Goal: Complete application form

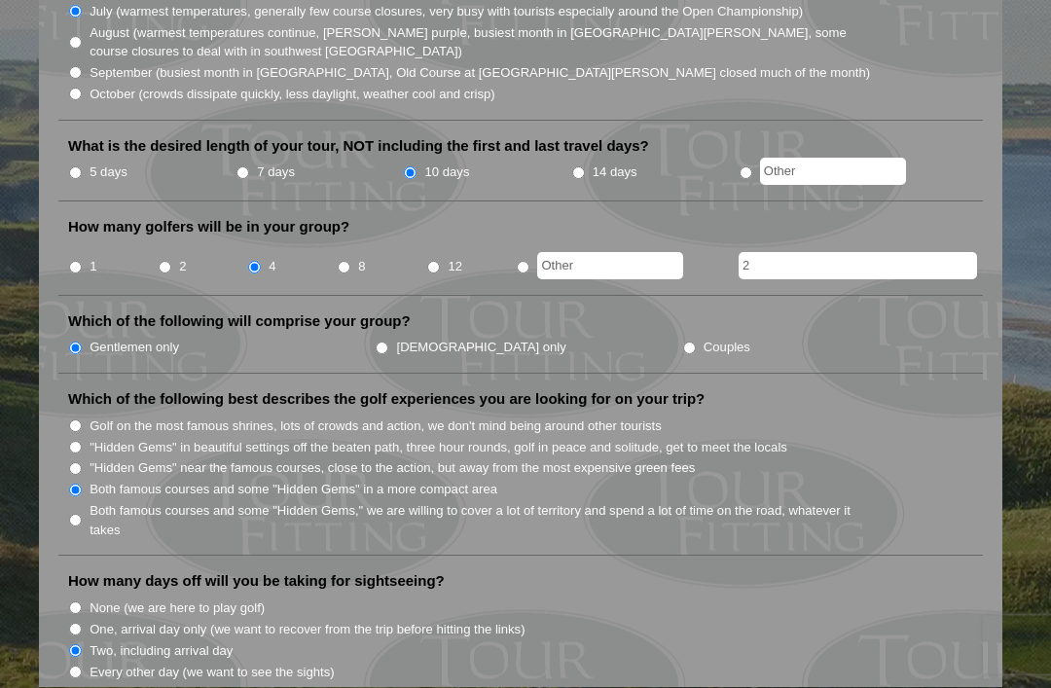
scroll to position [732, 0]
click at [703, 338] on label "Couples" at bounding box center [726, 347] width 47 height 19
click at [683, 341] on input "Couples" at bounding box center [689, 347] width 13 height 13
radio input "true"
click at [126, 338] on label "Gentlemen only" at bounding box center [135, 347] width 90 height 19
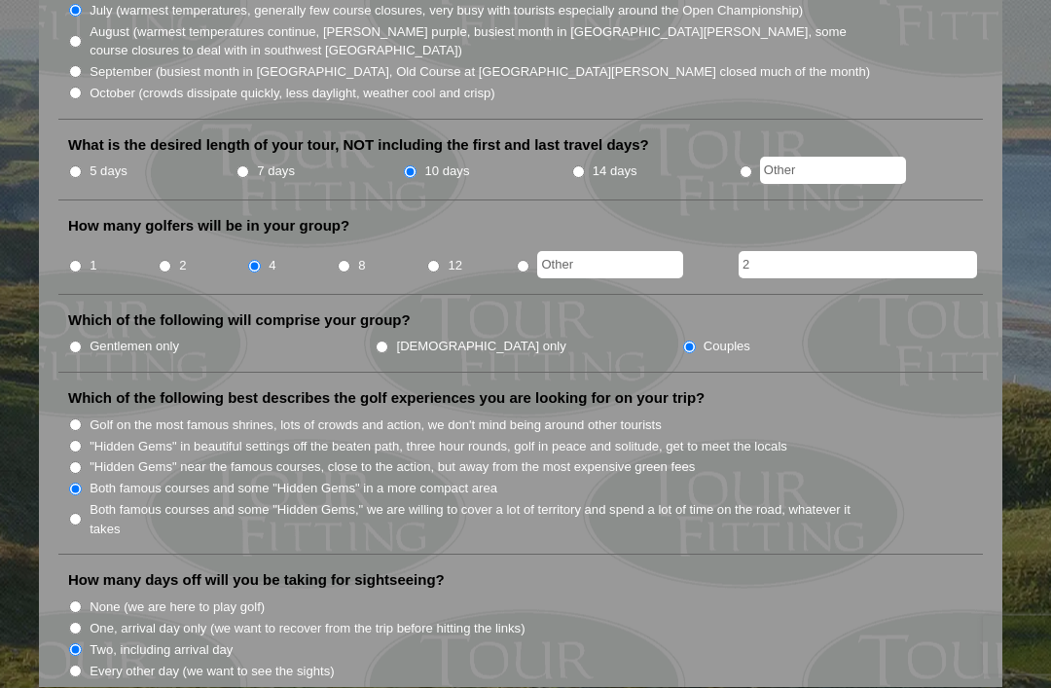
click at [82, 341] on input "Gentlemen only" at bounding box center [75, 347] width 13 height 13
radio input "true"
click at [838, 252] on input "2" at bounding box center [857, 265] width 238 height 27
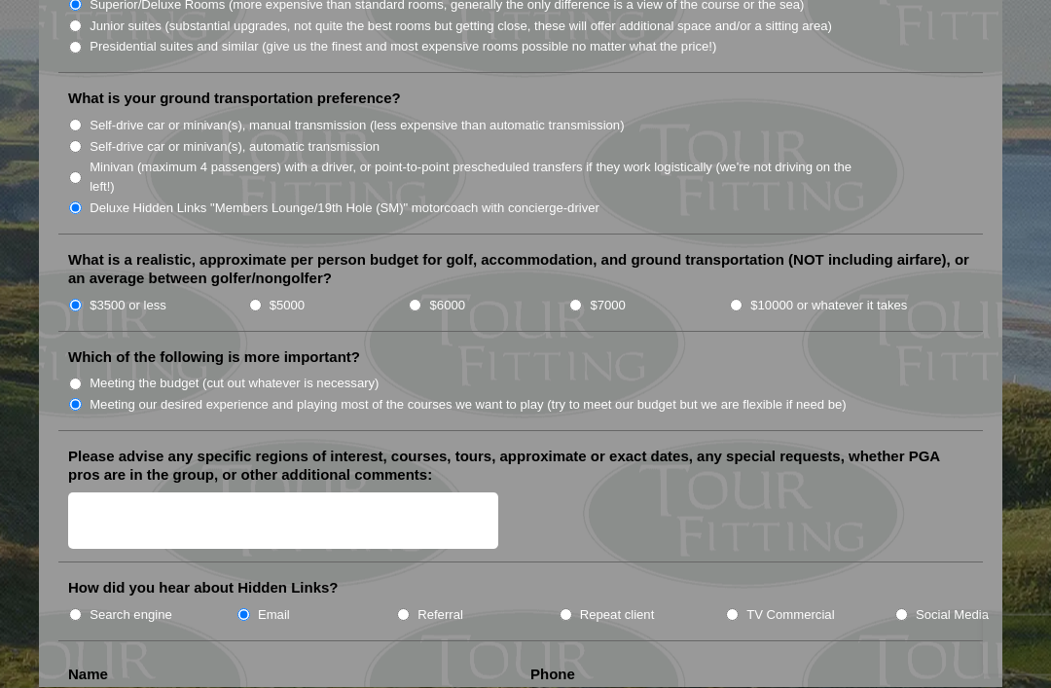
scroll to position [2081, 0]
click at [247, 492] on textarea "Please advise any specific regions of interest, courses, tours, approximate or …" at bounding box center [283, 520] width 430 height 57
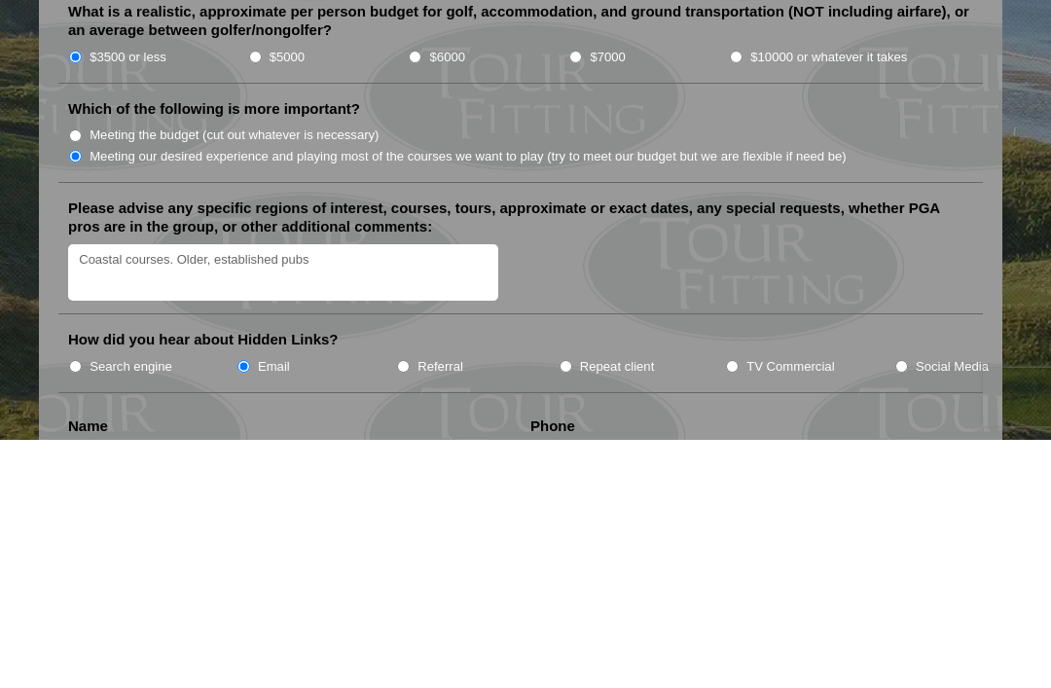
scroll to position [2329, 0]
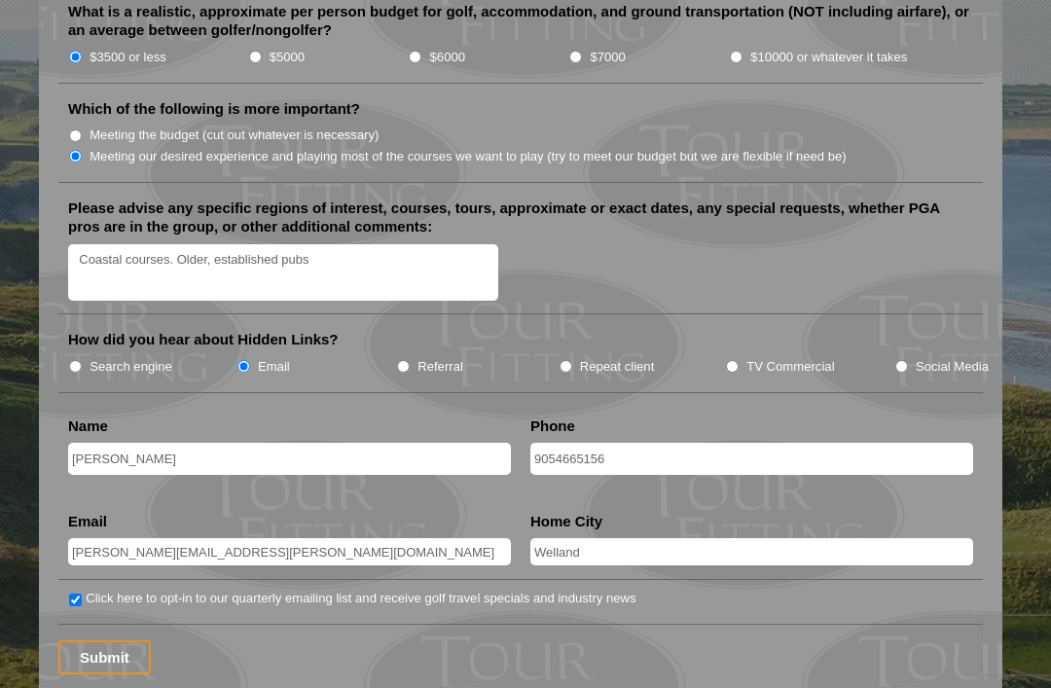
type textarea "Coastal courses. Older, established pubs"
click at [113, 640] on input "Submit" at bounding box center [104, 657] width 92 height 34
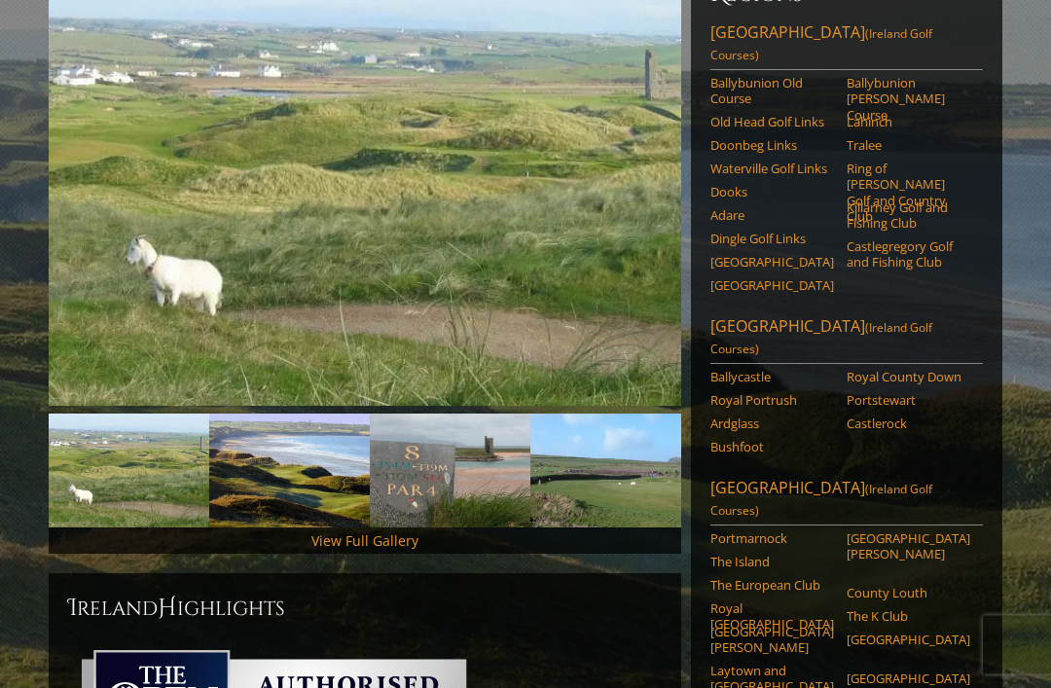
scroll to position [288, 0]
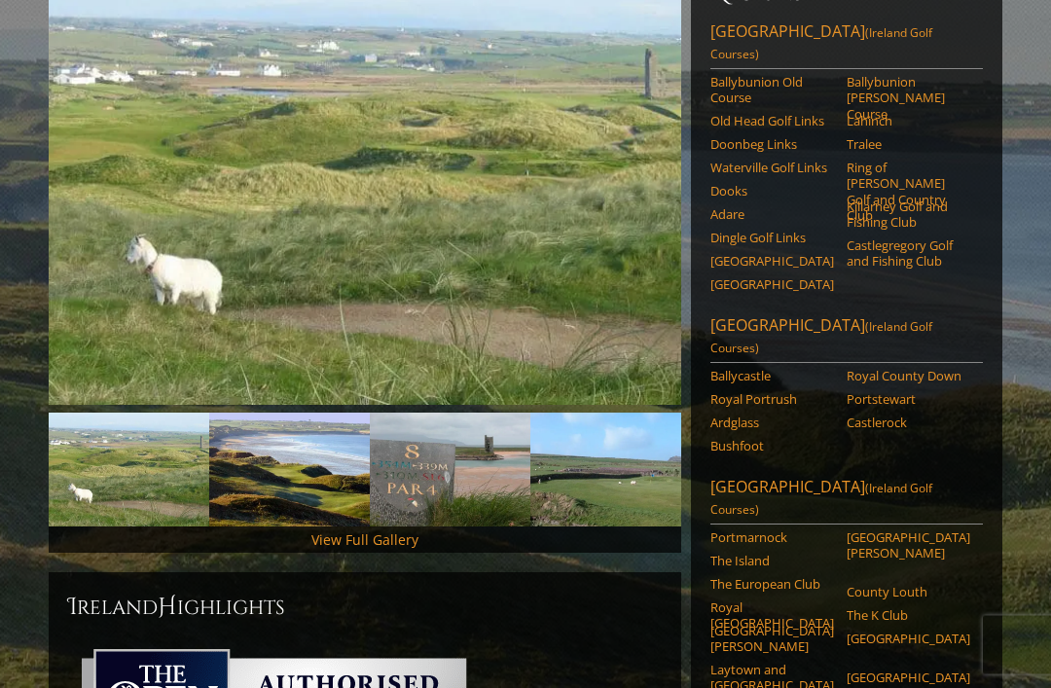
click at [746, 392] on link "Royal Portrush" at bounding box center [772, 400] width 124 height 16
